Goal: Task Accomplishment & Management: Use online tool/utility

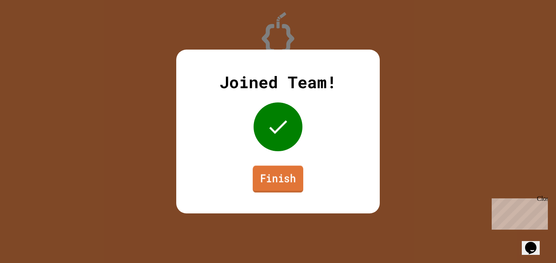
click at [287, 168] on link "Finish" at bounding box center [278, 179] width 50 height 27
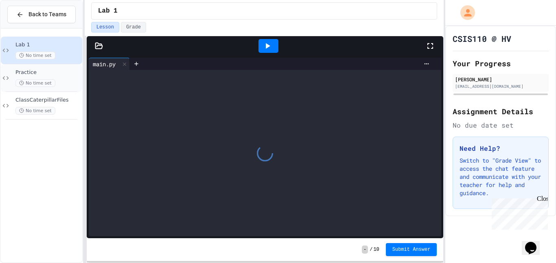
click at [28, 77] on div "Practice No time set" at bounding box center [47, 78] width 65 height 18
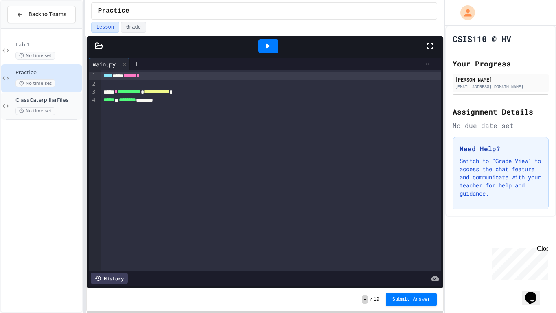
click at [47, 99] on span "ClassCaterpillarFiles" at bounding box center [47, 100] width 65 height 7
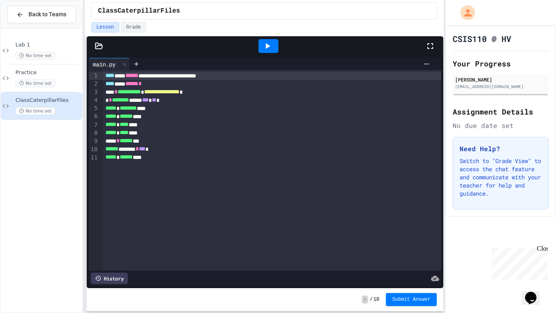
click at [181, 113] on div "***** * ****** ****" at bounding box center [272, 116] width 339 height 8
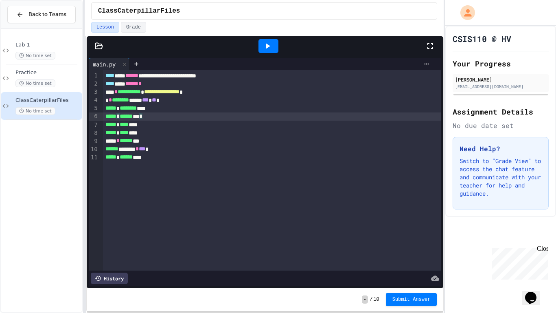
click at [263, 47] on icon at bounding box center [268, 46] width 10 height 10
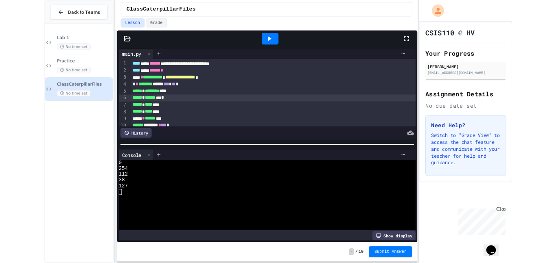
scroll to position [13, 0]
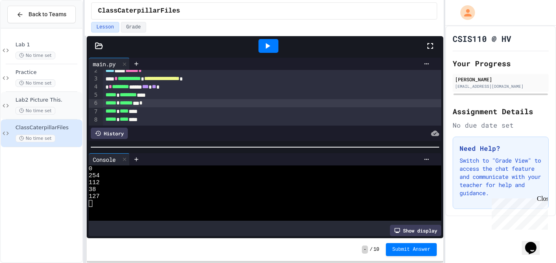
click at [48, 103] on span "Lab2 Picture This." at bounding box center [47, 100] width 65 height 7
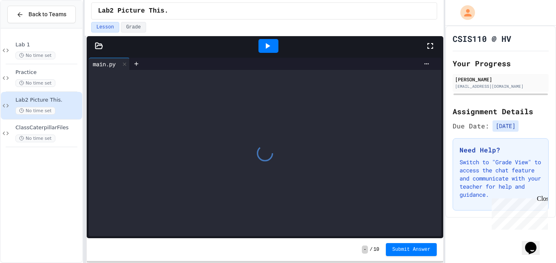
click at [100, 46] on icon at bounding box center [99, 46] width 8 height 8
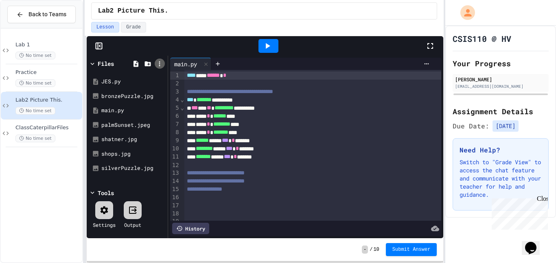
click at [156, 63] on icon at bounding box center [159, 63] width 7 height 7
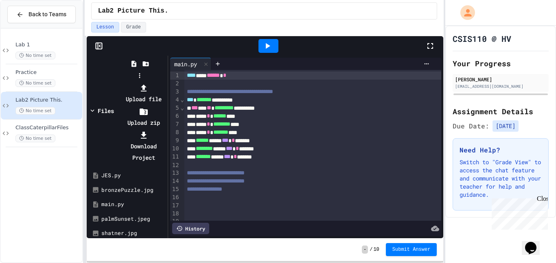
click at [149, 83] on icon at bounding box center [144, 88] width 10 height 10
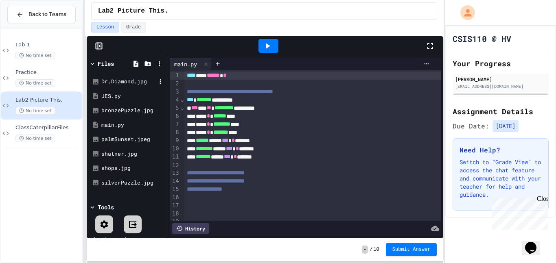
click at [122, 82] on div "Dr.Diamond.jpg" at bounding box center [128, 82] width 55 height 8
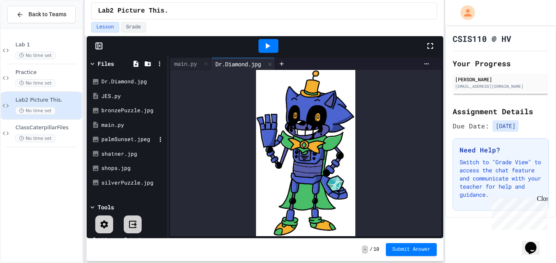
click at [114, 136] on div "palmSunset.jpeg" at bounding box center [128, 140] width 55 height 8
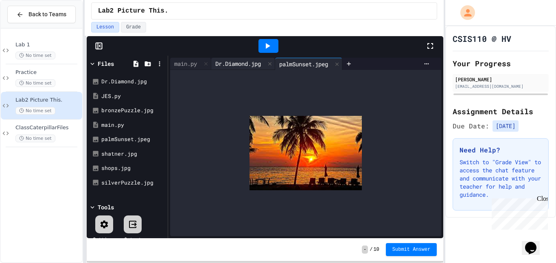
click at [217, 68] on div "Dr.Diamond.jpg" at bounding box center [238, 63] width 54 height 9
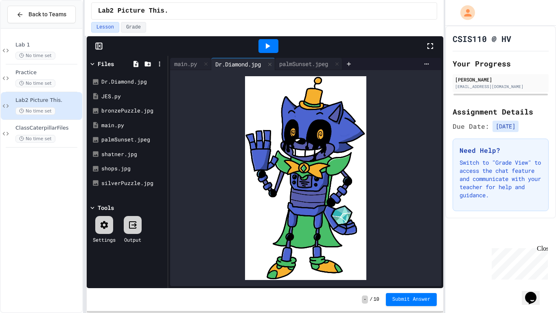
click at [186, 55] on div at bounding box center [268, 46] width 315 height 22
click at [183, 66] on div "main.py" at bounding box center [185, 63] width 31 height 9
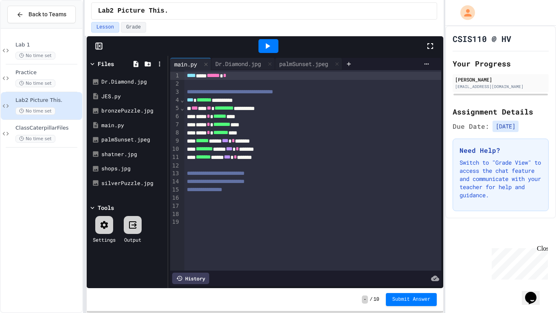
click at [273, 196] on div at bounding box center [313, 198] width 258 height 8
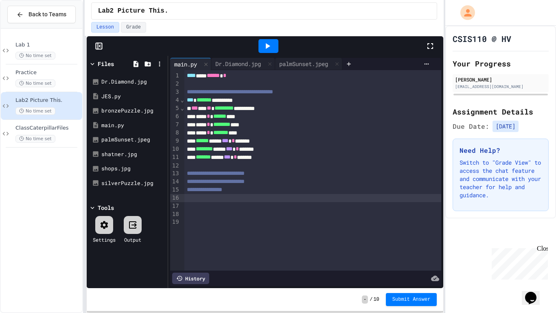
click at [220, 208] on div at bounding box center [313, 206] width 258 height 8
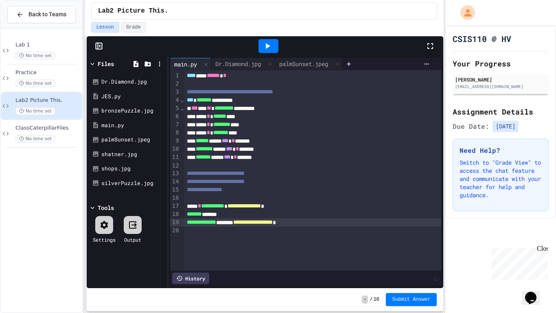
click at [262, 43] on div at bounding box center [268, 46] width 20 height 14
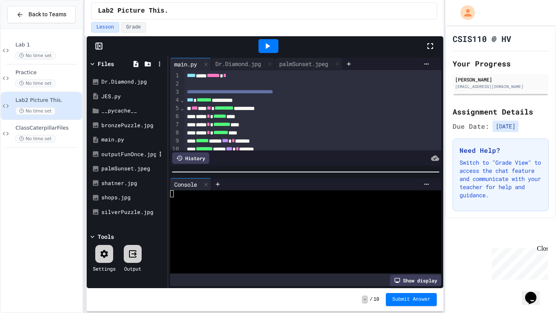
click at [123, 156] on div "outputFunOnce.jpg" at bounding box center [128, 154] width 55 height 8
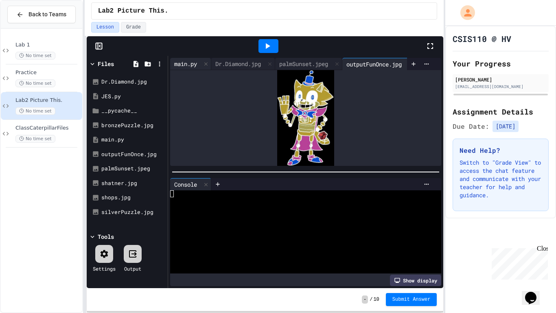
click at [194, 61] on div "main.py" at bounding box center [185, 63] width 31 height 9
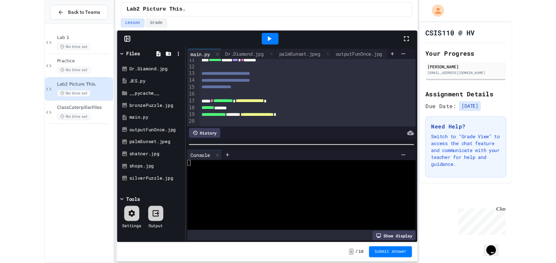
scroll to position [84, 0]
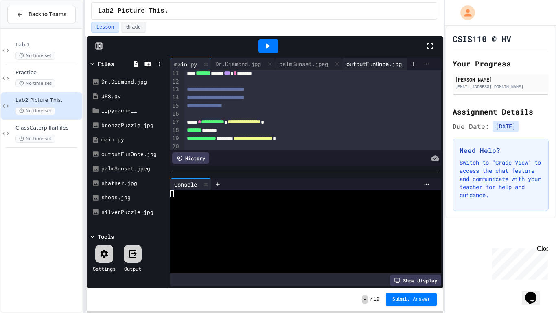
click at [383, 67] on div "outputFunOnce.jpg" at bounding box center [373, 63] width 63 height 9
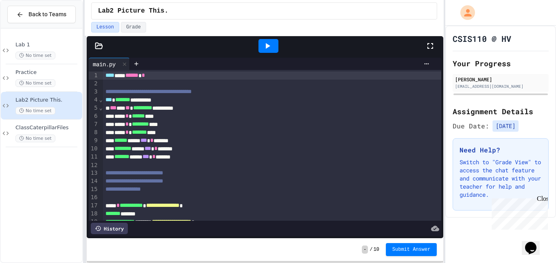
click at [101, 48] on icon at bounding box center [99, 46] width 8 height 8
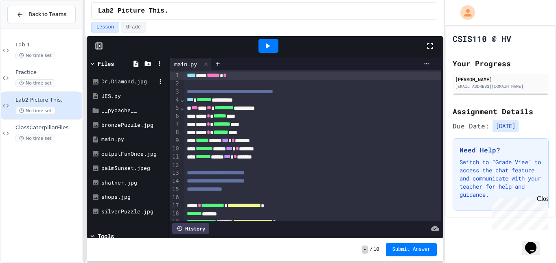
click at [109, 83] on div "Dr.Diamond.jpg" at bounding box center [128, 82] width 55 height 8
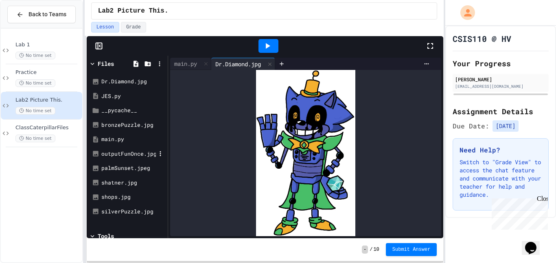
click at [121, 151] on div "outputFunOnce.jpg" at bounding box center [128, 154] width 55 height 8
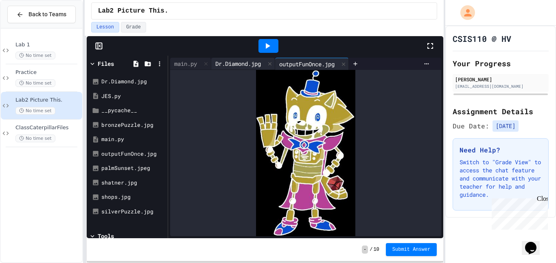
click at [233, 62] on div "Dr.Diamond.jpg" at bounding box center [238, 63] width 54 height 9
click at [233, 62] on div "Dr.Diamond.jpg" at bounding box center [238, 64] width 54 height 9
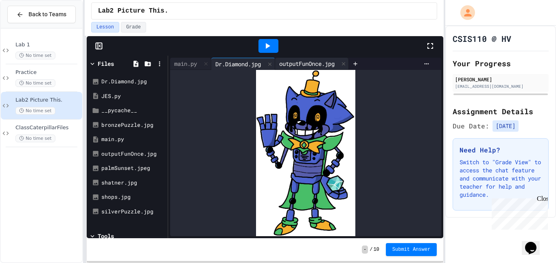
click at [320, 63] on div "outputFunOnce.jpg" at bounding box center [306, 63] width 63 height 9
